Goal: Find specific page/section: Find specific page/section

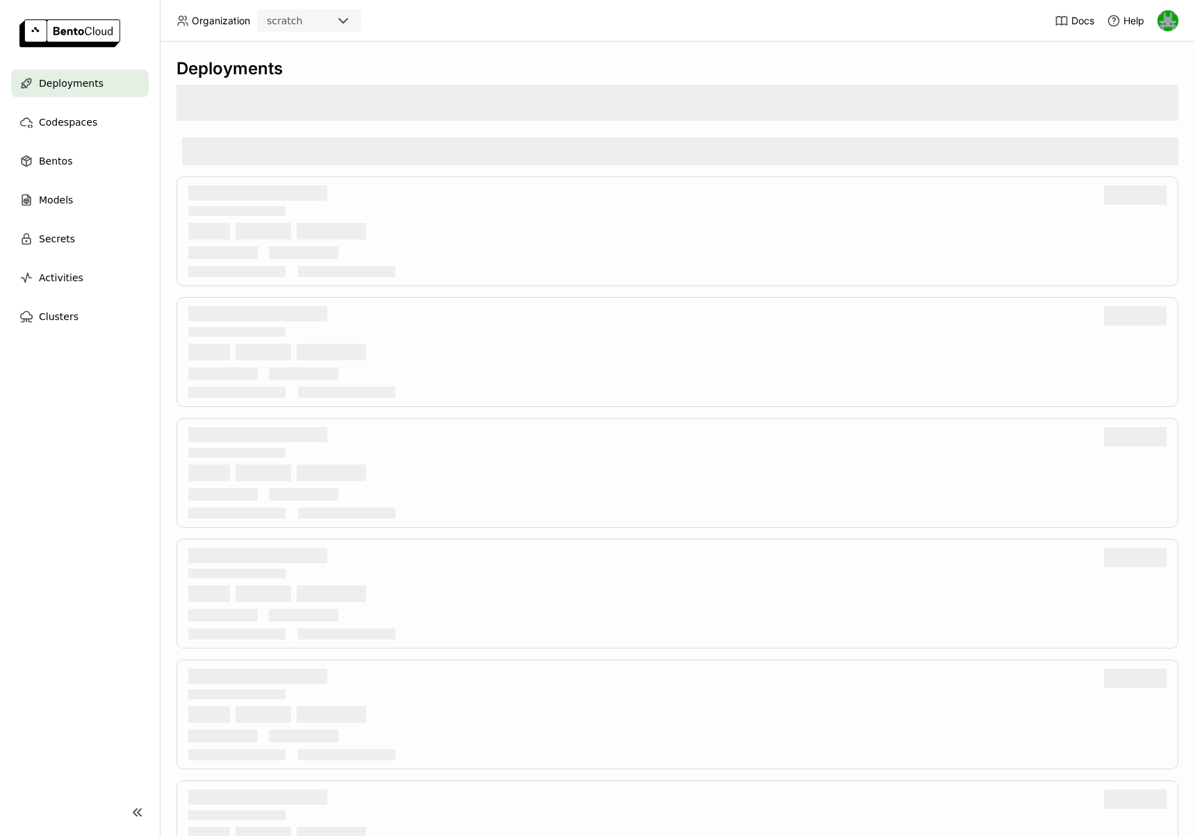
click at [1165, 18] on img at bounding box center [1167, 20] width 21 height 21
click at [1132, 92] on span "API Tokens" at bounding box center [1145, 92] width 49 height 13
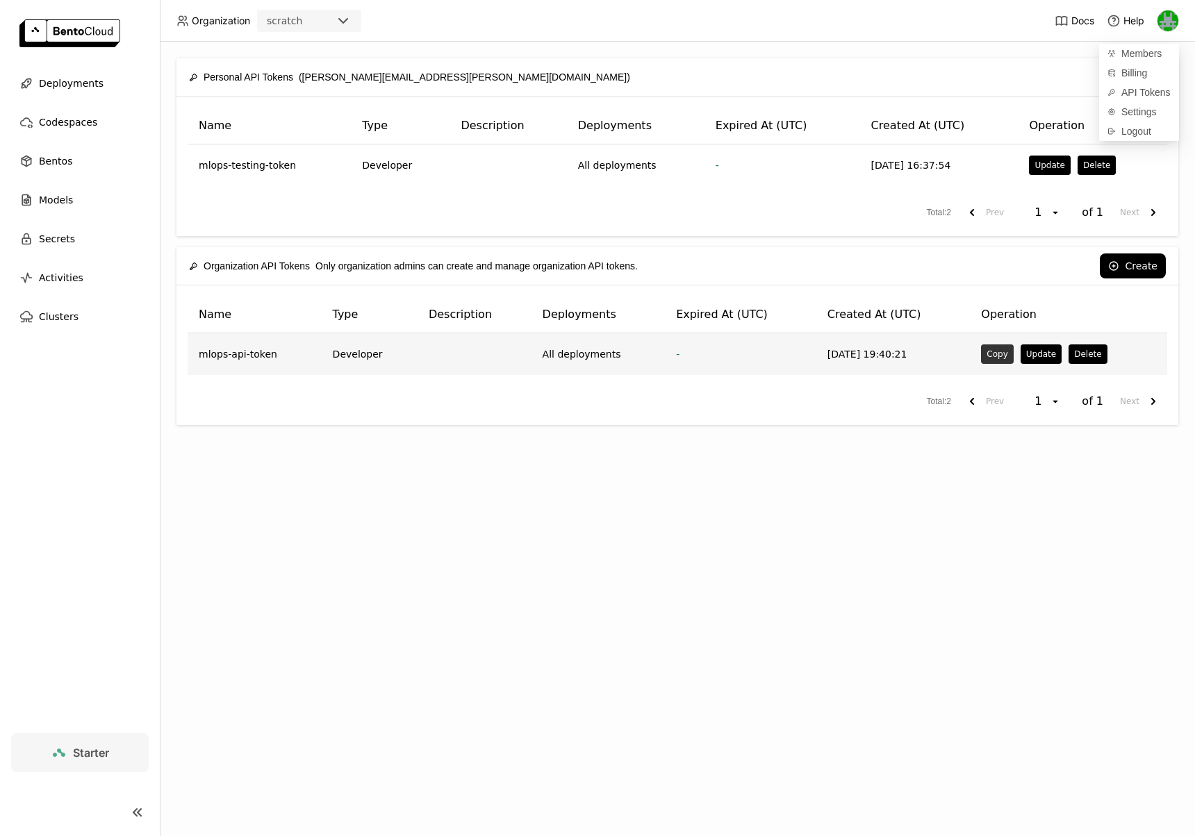
click at [991, 360] on button "Copy" at bounding box center [997, 354] width 32 height 19
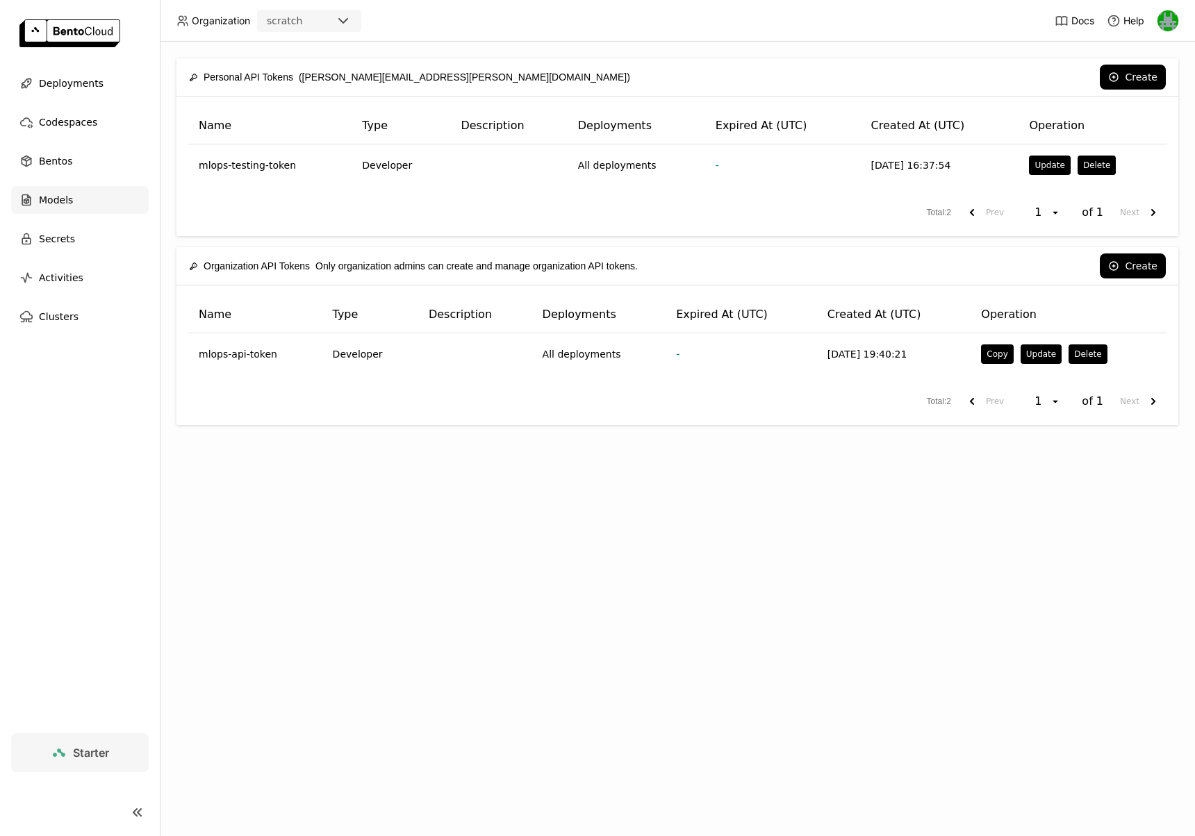
click at [51, 201] on span "Models" at bounding box center [56, 200] width 34 height 17
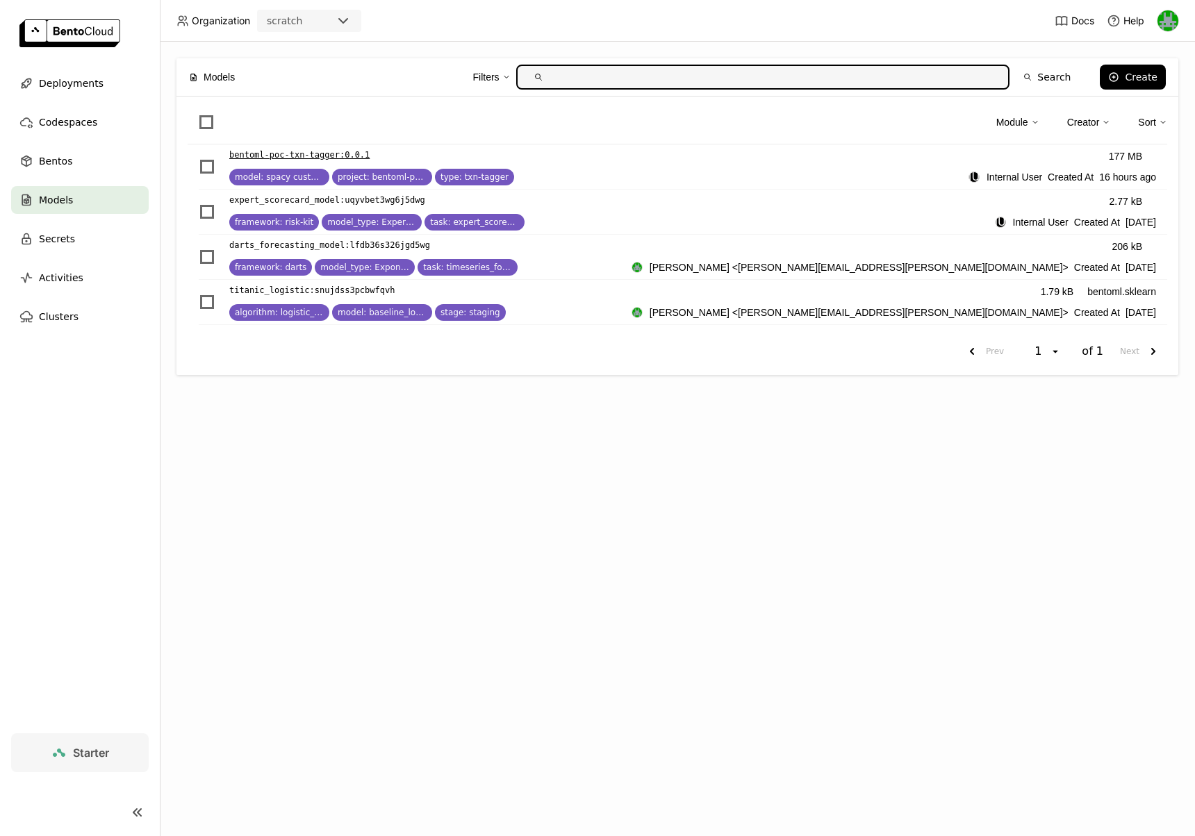
click at [316, 159] on p "bentoml-poc-txn-tagger : 0.0.1" at bounding box center [299, 155] width 140 height 14
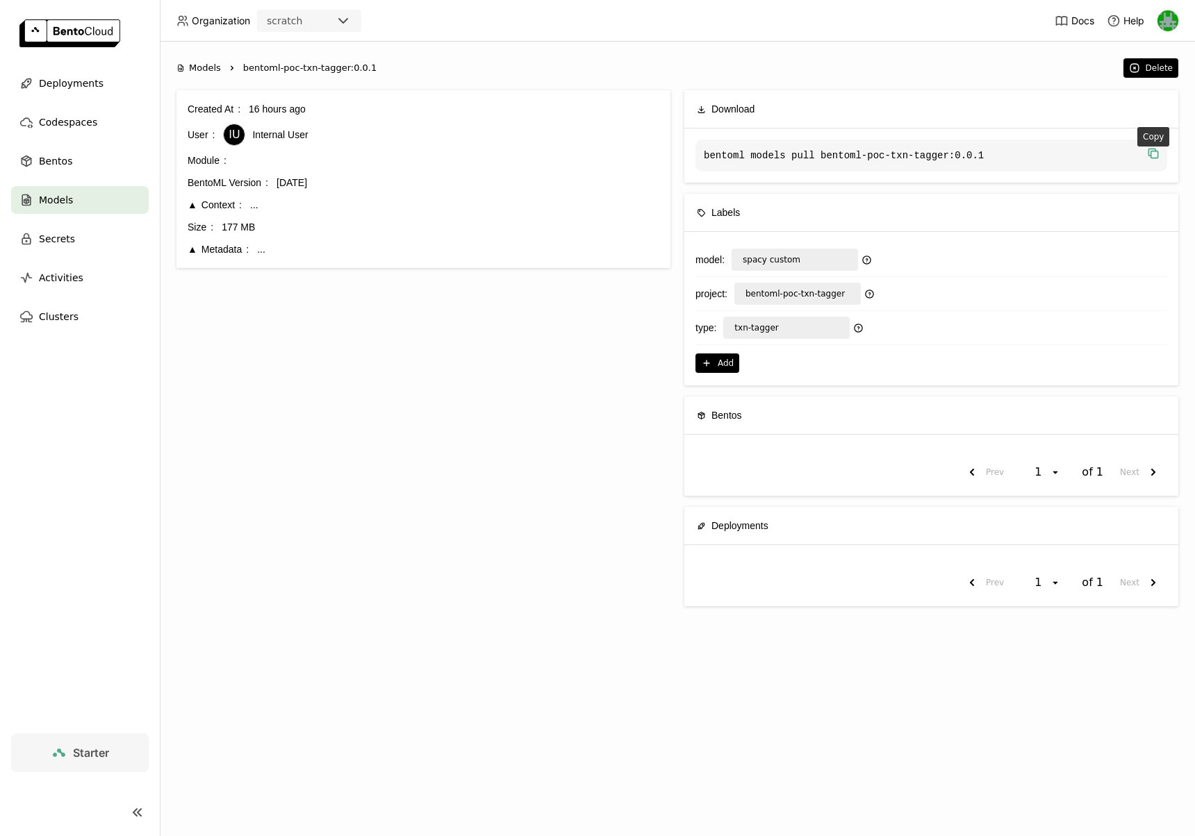
click at [1146, 156] on icon "button" at bounding box center [1153, 154] width 14 height 14
